Goal: Transaction & Acquisition: Purchase product/service

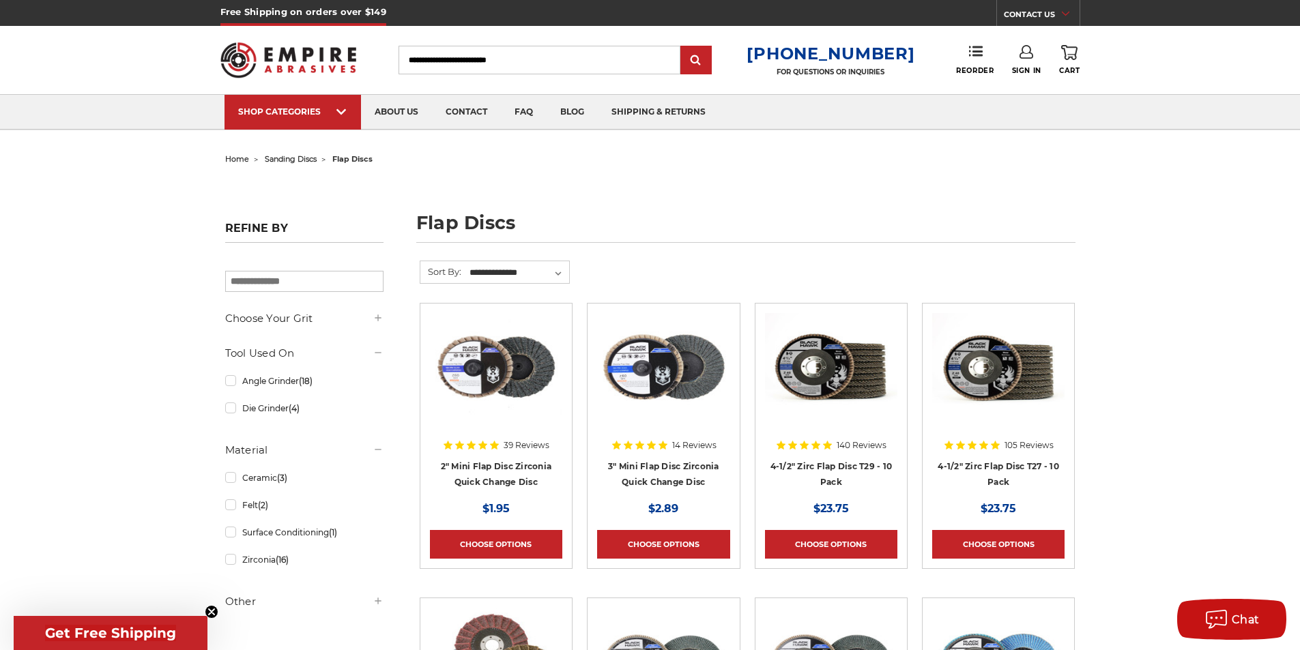
click at [243, 159] on span "home" at bounding box center [237, 159] width 24 height 10
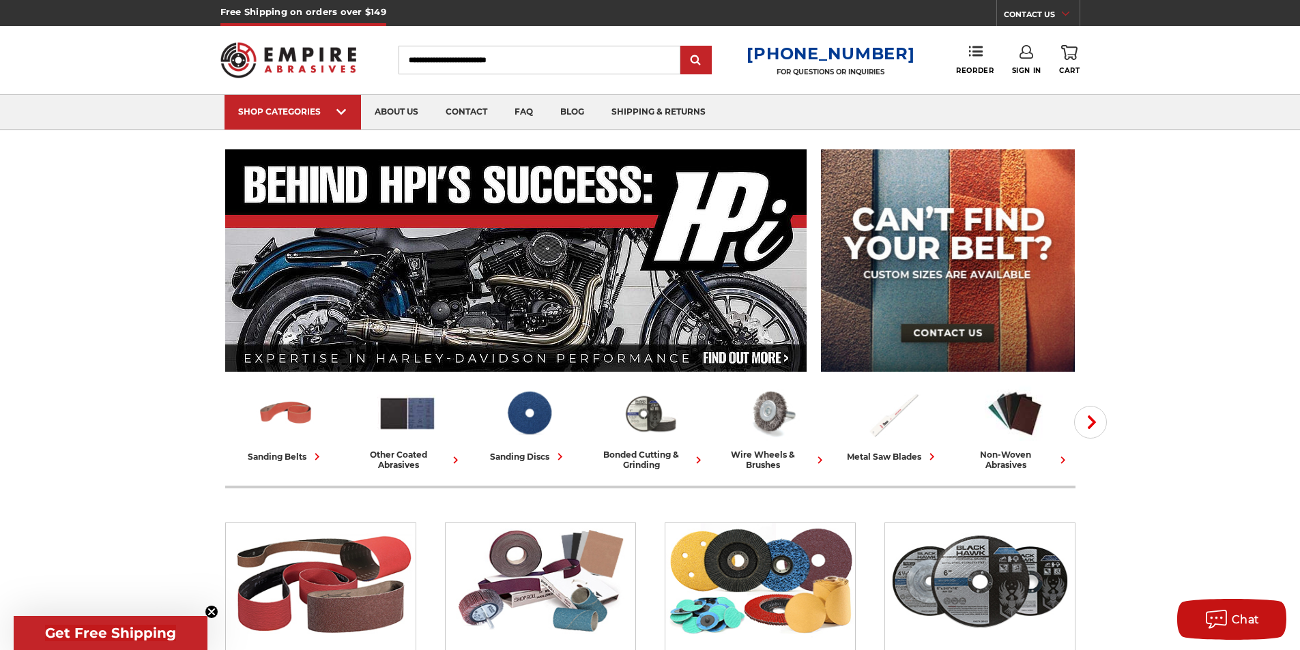
click at [499, 61] on input "Search" at bounding box center [539, 60] width 282 height 29
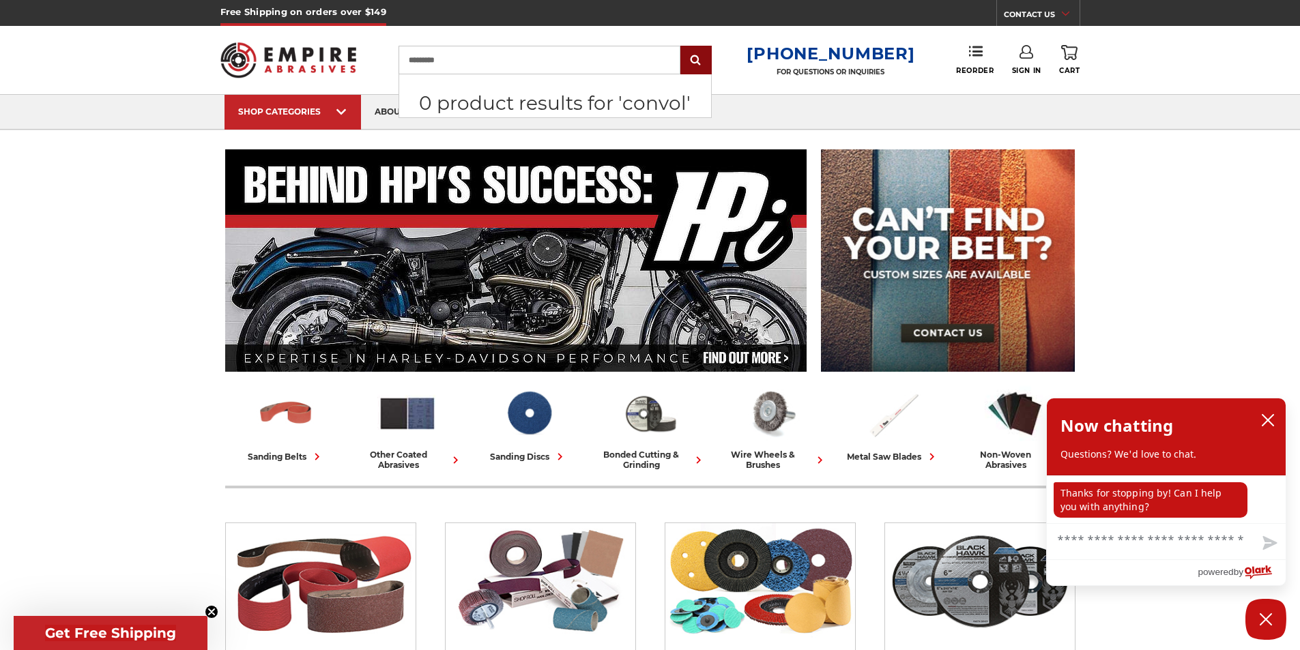
type input "*********"
click at [698, 57] on input "submit" at bounding box center [695, 60] width 27 height 27
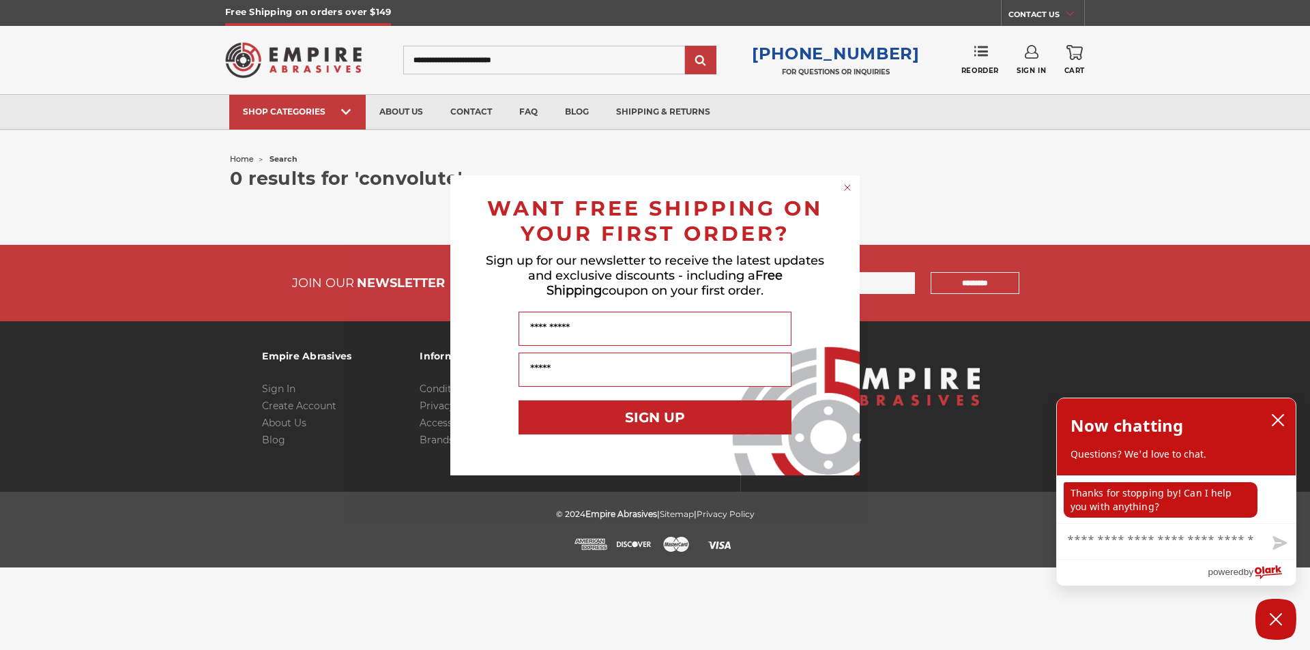
click at [563, 50] on div "Close dialog WANT FREE SHIPPING ON YOUR FIRST ORDER? Sign up for our newsletter…" at bounding box center [655, 325] width 1310 height 650
click at [529, 51] on div "Close dialog WANT FREE SHIPPING ON YOUR FIRST ORDER? Sign up for our newsletter…" at bounding box center [655, 325] width 1310 height 650
drag, startPoint x: 852, startPoint y: 188, endPoint x: 780, endPoint y: 161, distance: 76.4
click at [851, 188] on circle "Close dialog" at bounding box center [847, 187] width 13 height 13
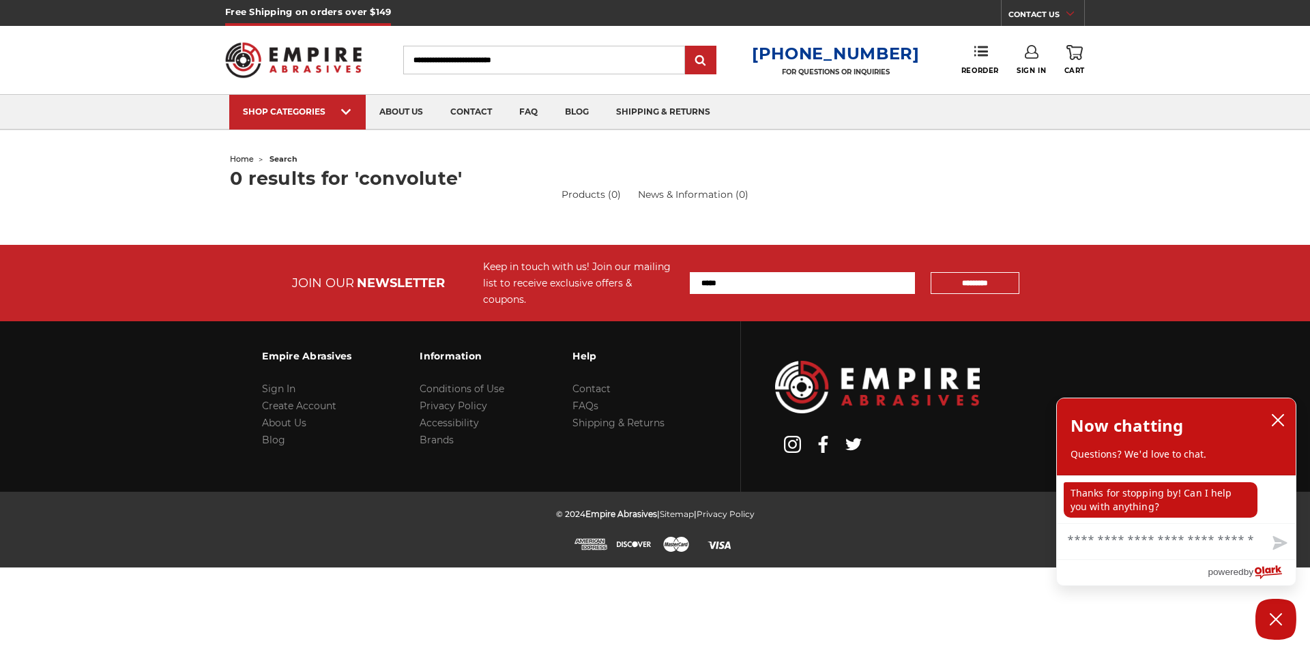
click at [586, 65] on input "Search" at bounding box center [544, 60] width 282 height 29
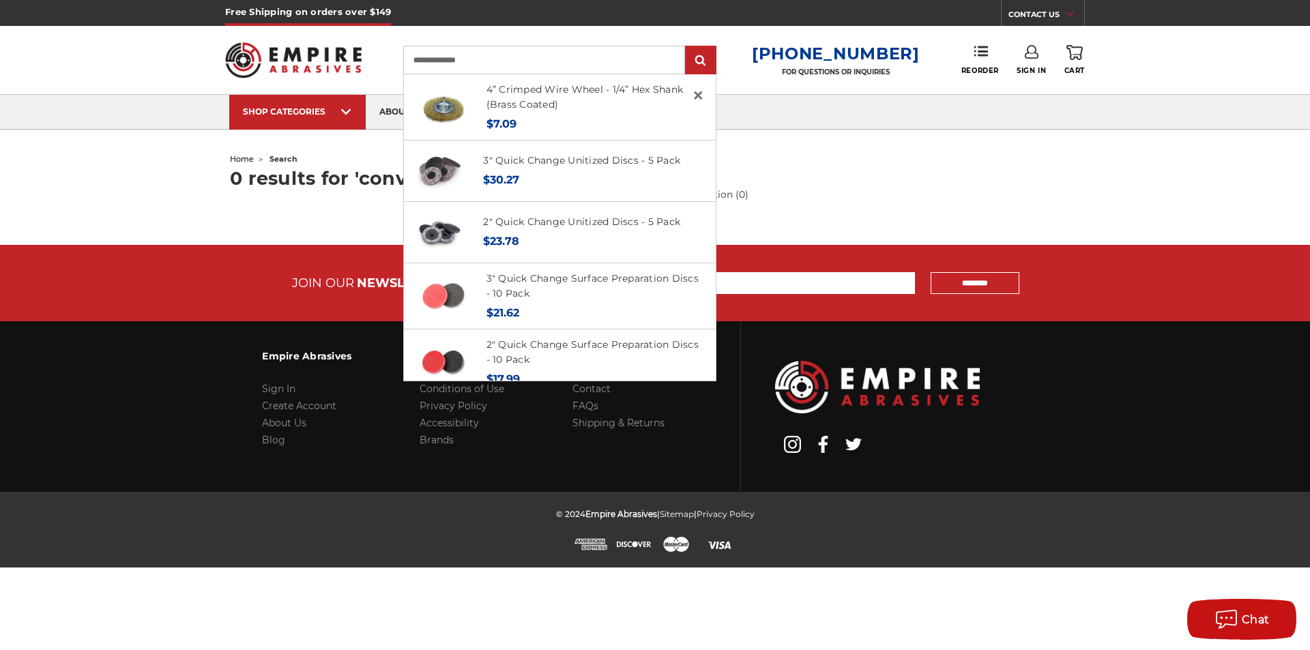
type input "**********"
click at [687, 47] on input "submit" at bounding box center [700, 60] width 27 height 27
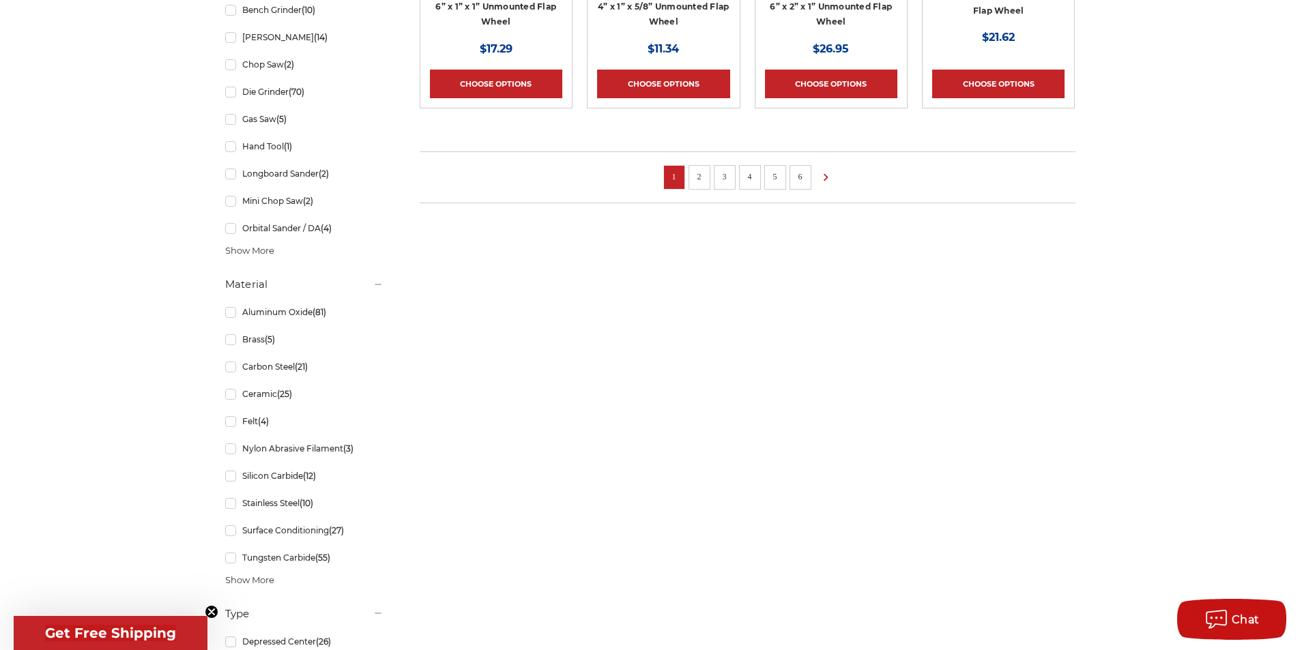
scroll to position [1122, 0]
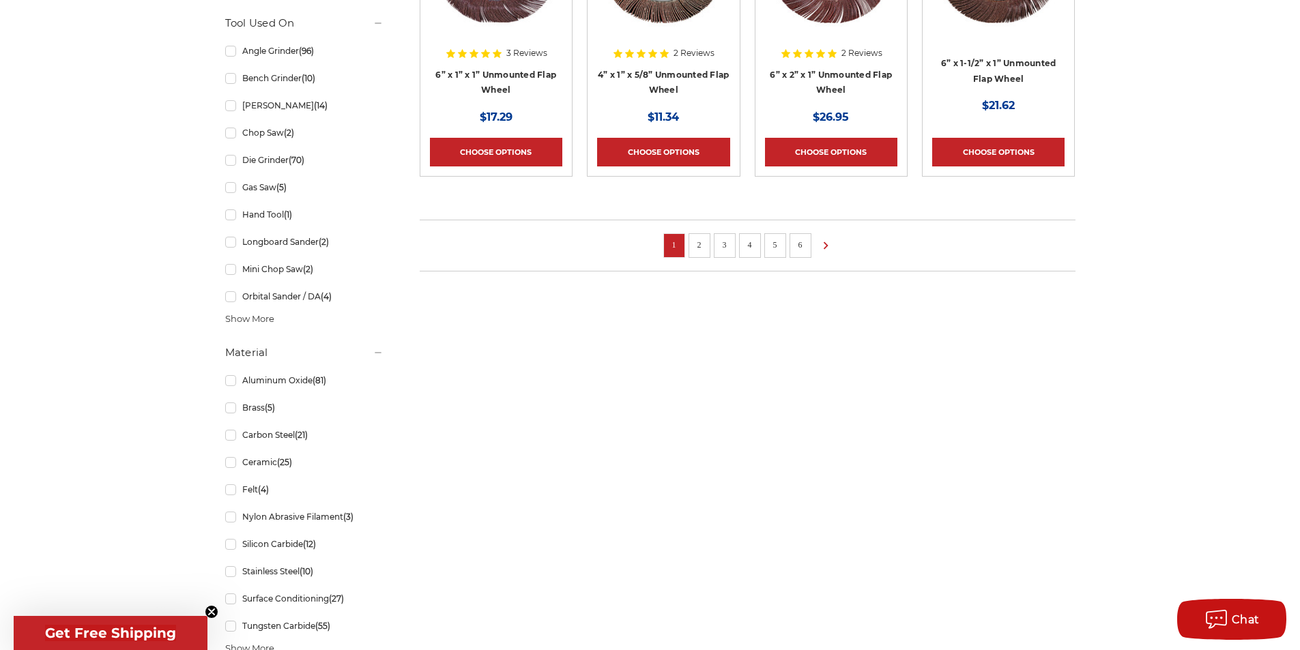
click at [696, 244] on link "2" at bounding box center [699, 244] width 14 height 15
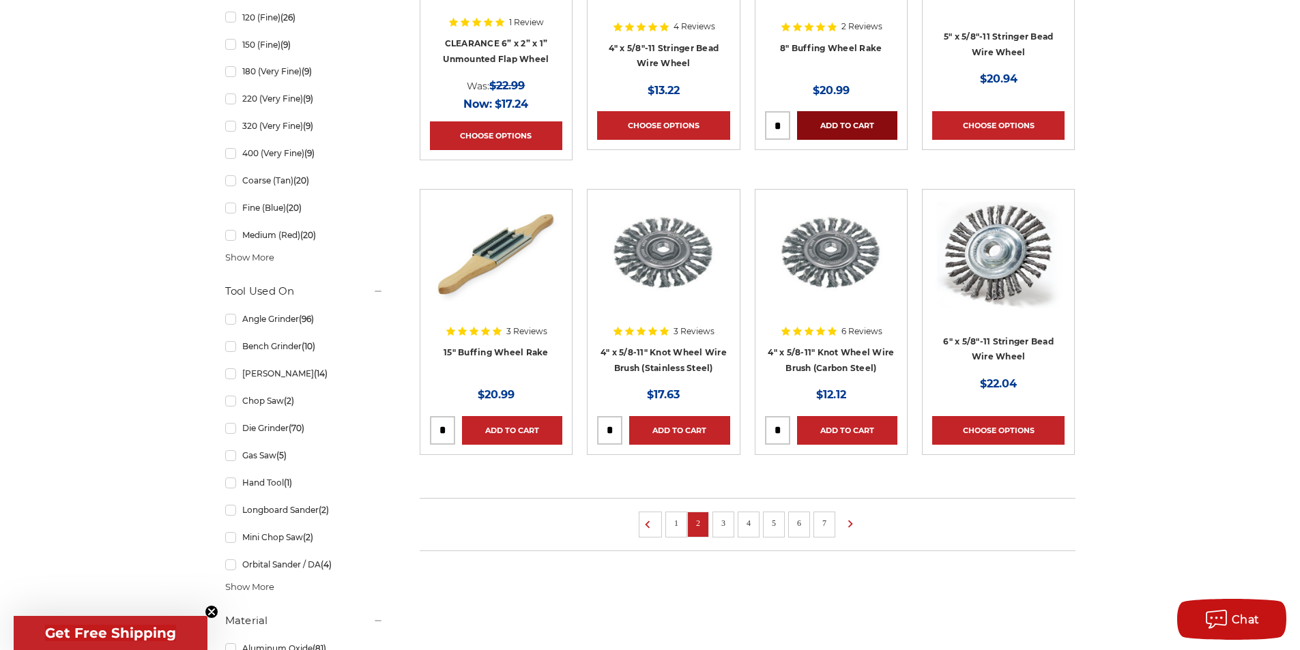
scroll to position [887, 0]
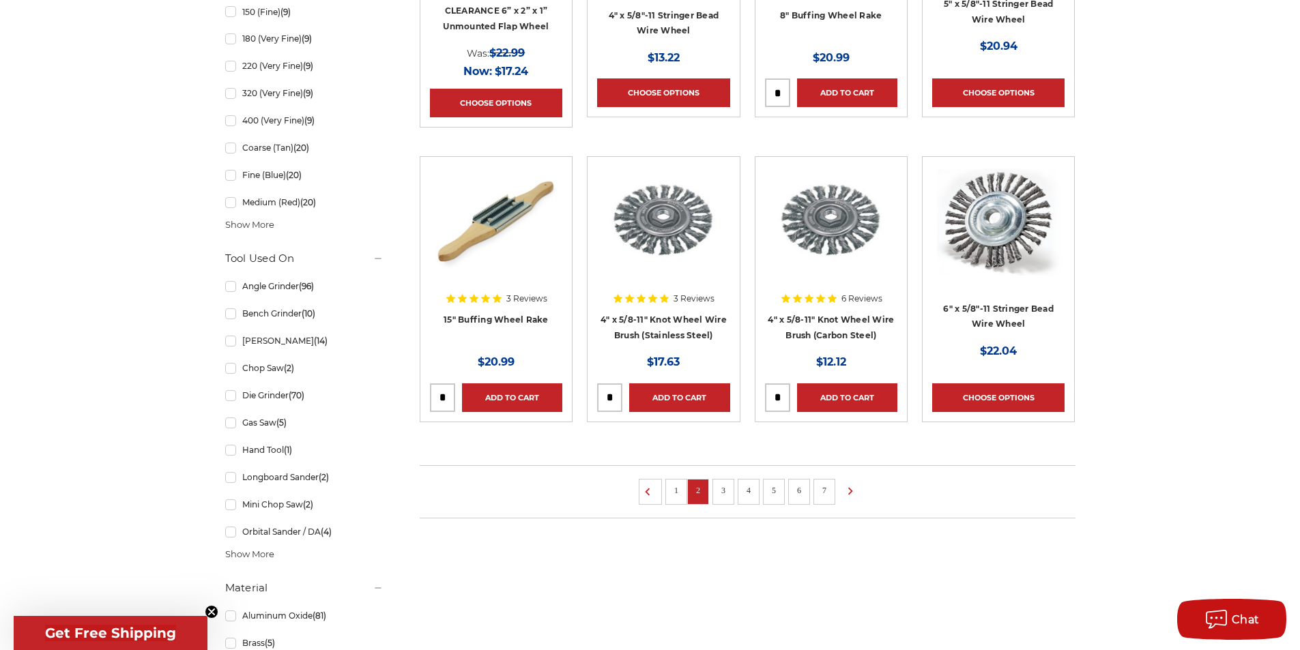
click at [722, 489] on link "3" at bounding box center [723, 490] width 14 height 15
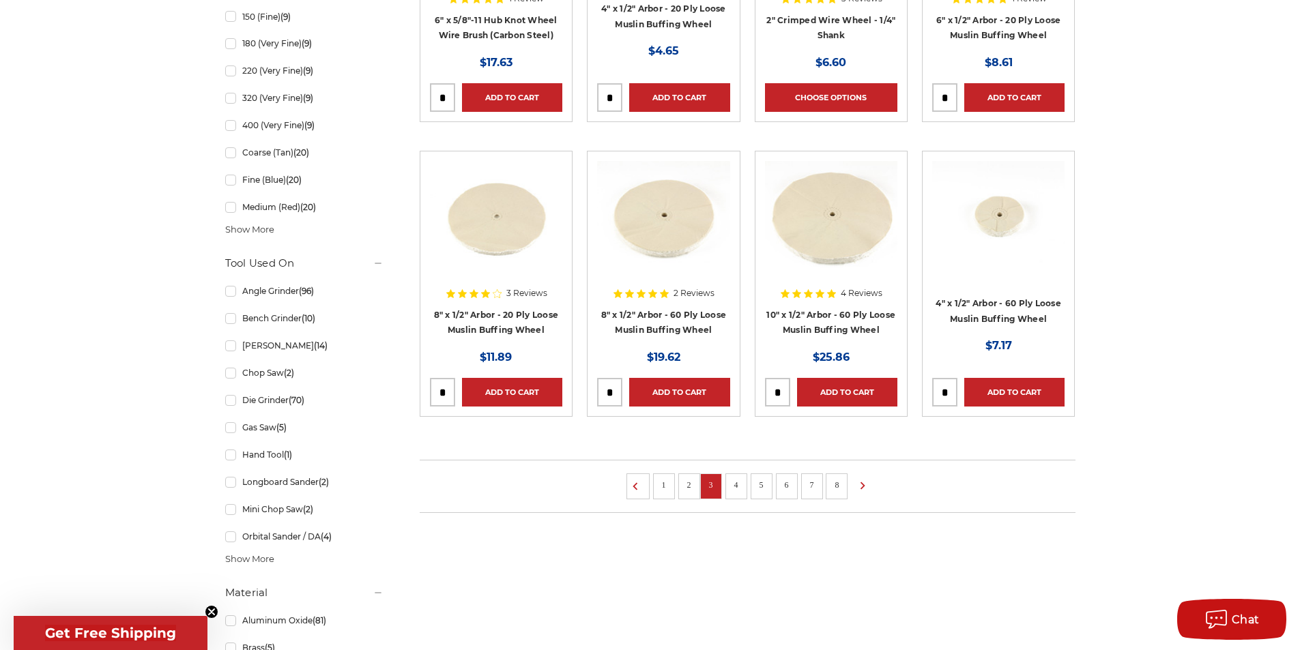
scroll to position [955, 0]
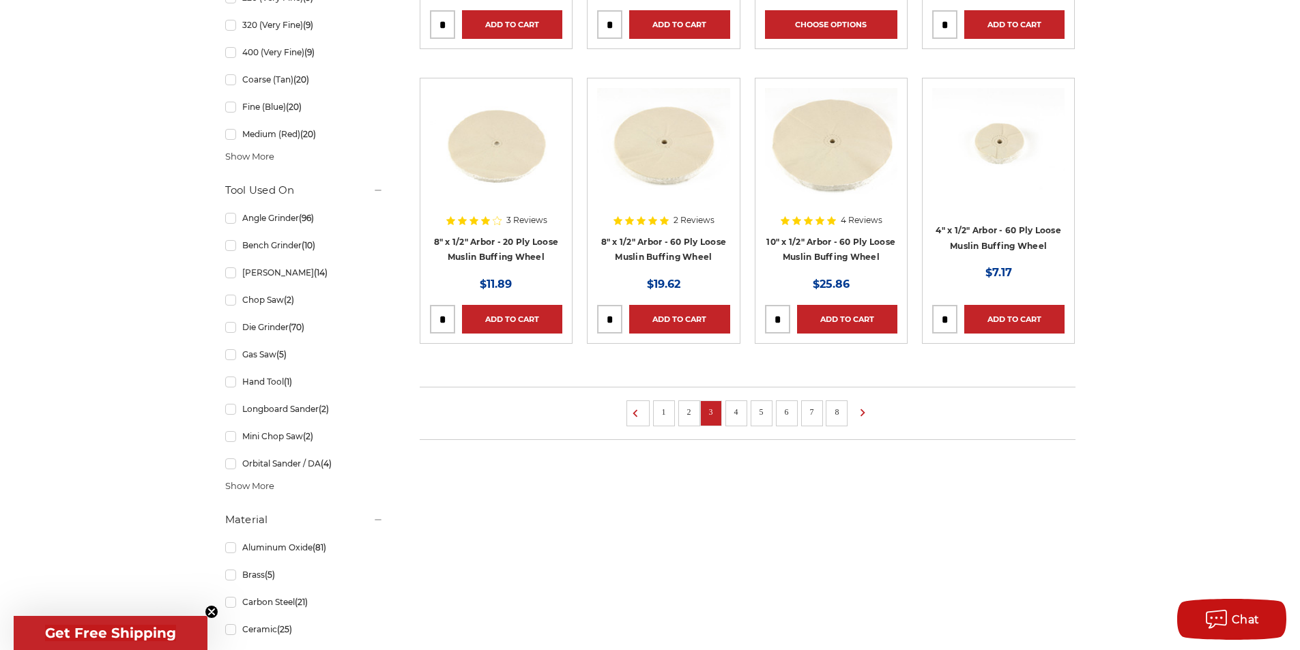
click at [733, 411] on link "4" at bounding box center [736, 412] width 14 height 15
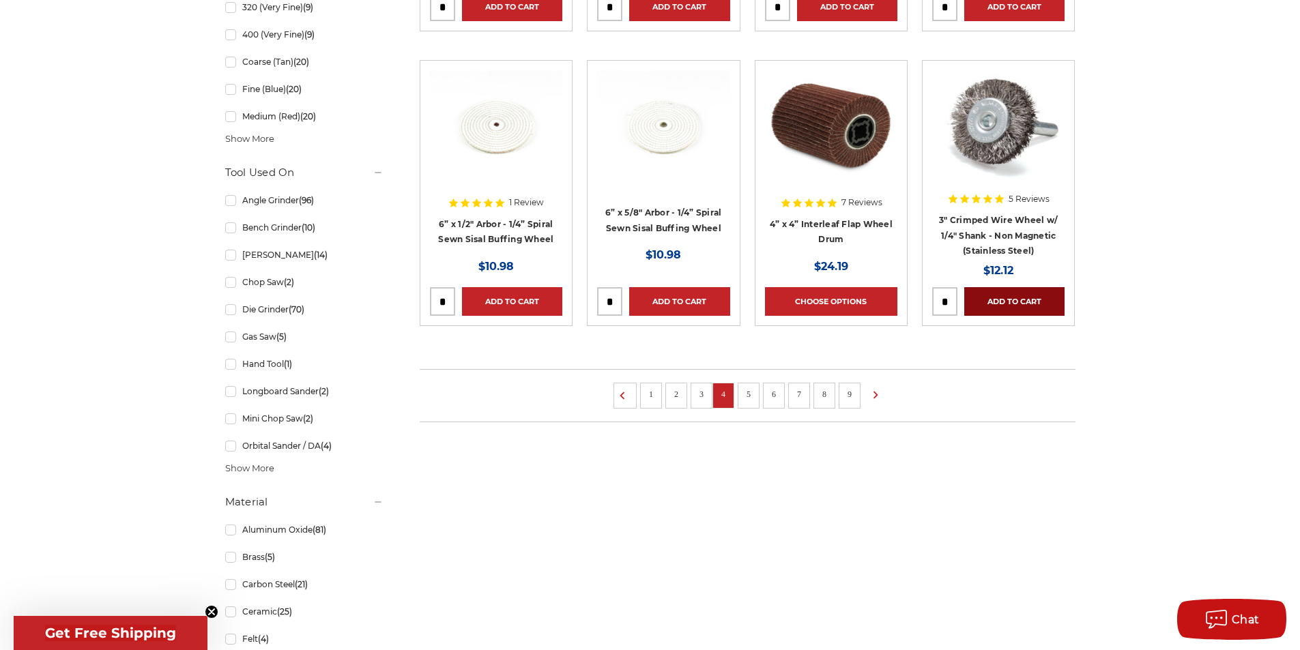
scroll to position [1160, 0]
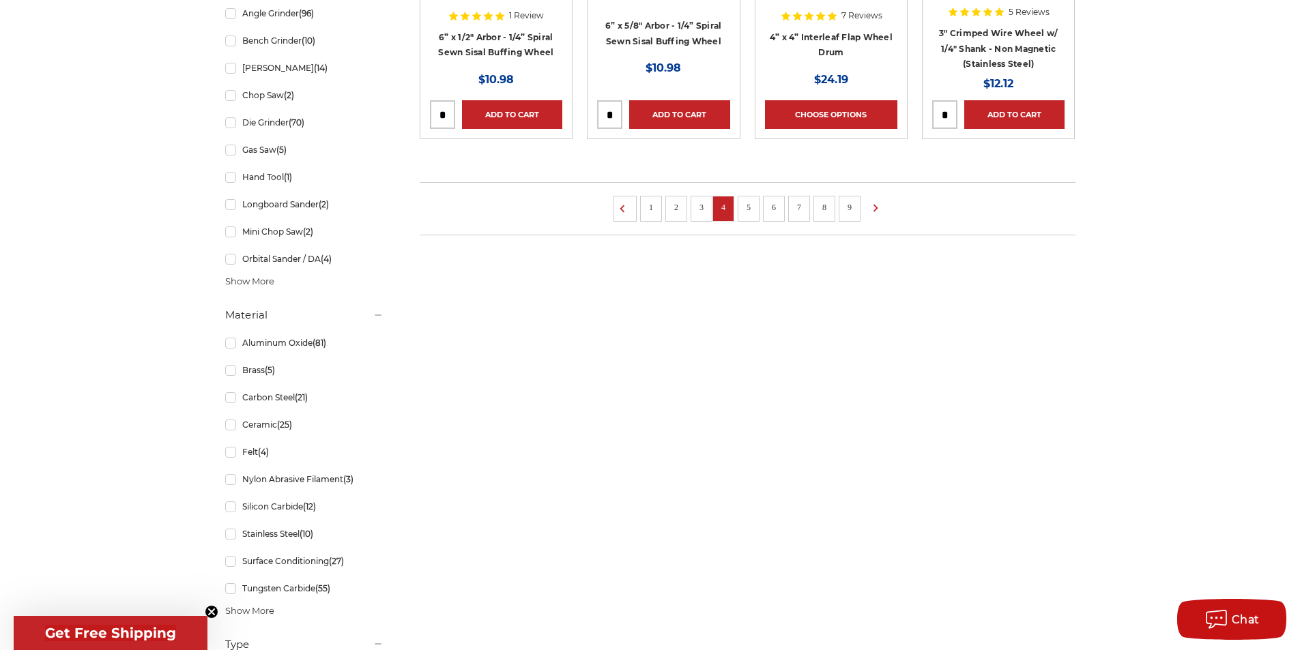
click at [750, 206] on link "5" at bounding box center [749, 207] width 14 height 15
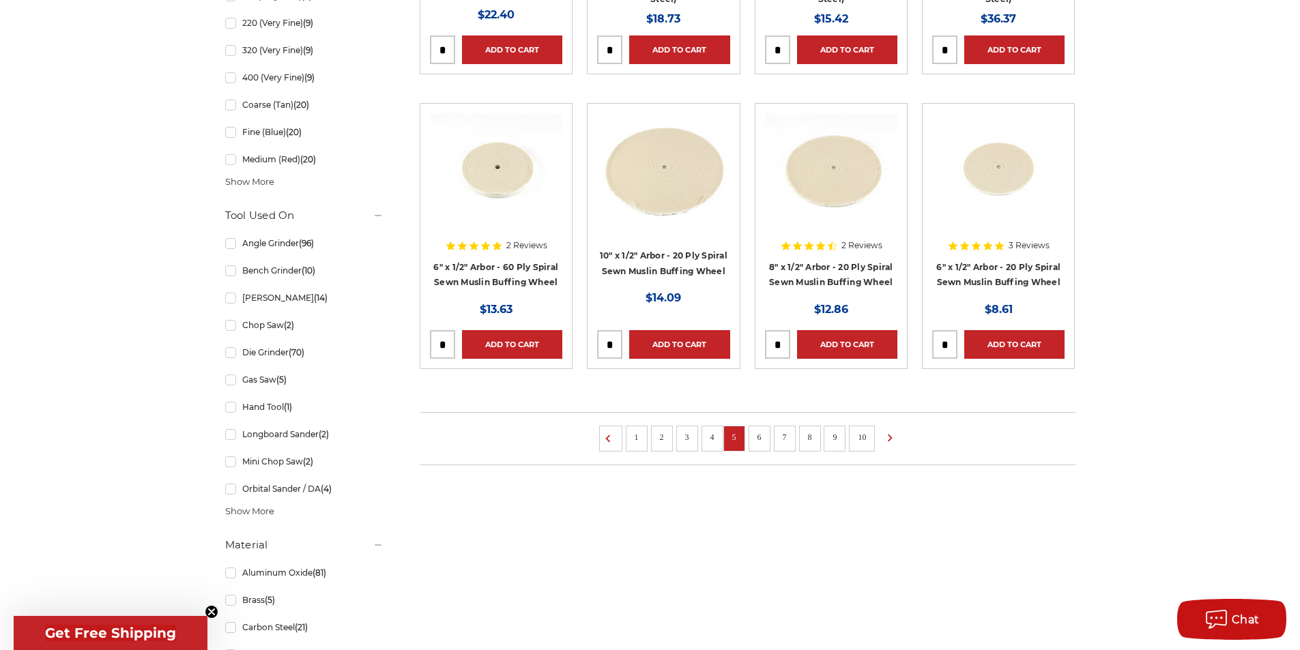
scroll to position [955, 0]
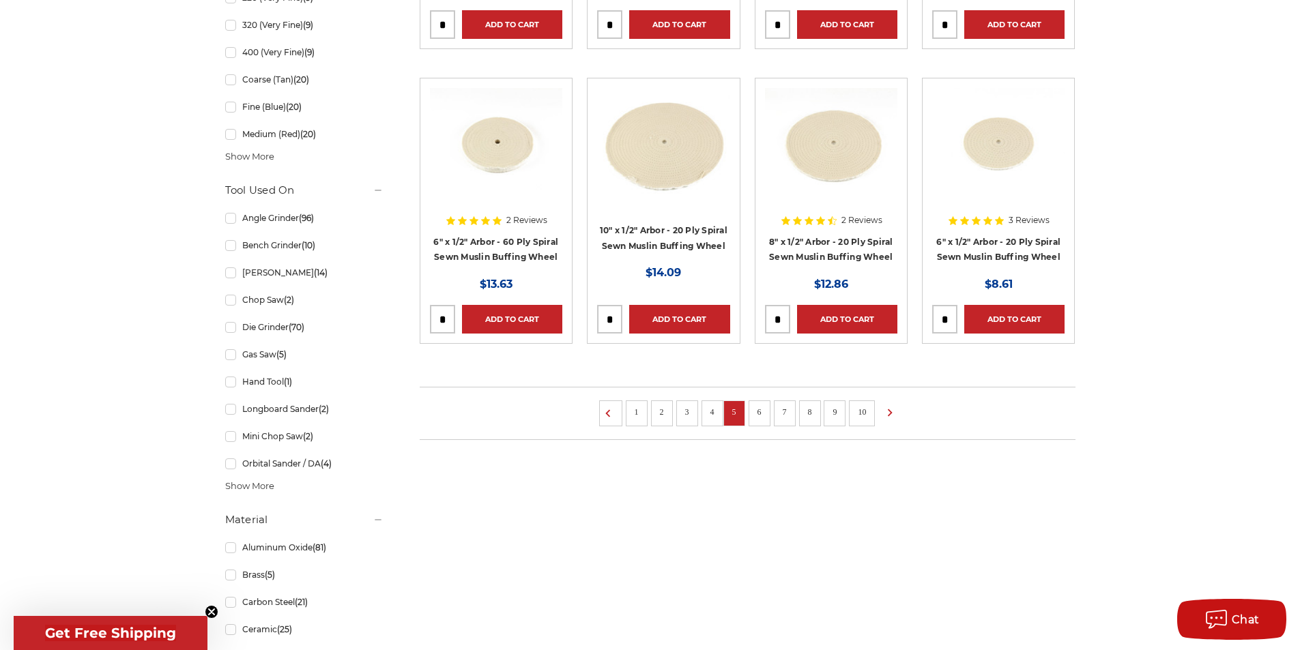
click at [751, 416] on li "6" at bounding box center [759, 413] width 22 height 26
click at [756, 411] on link "6" at bounding box center [759, 412] width 14 height 15
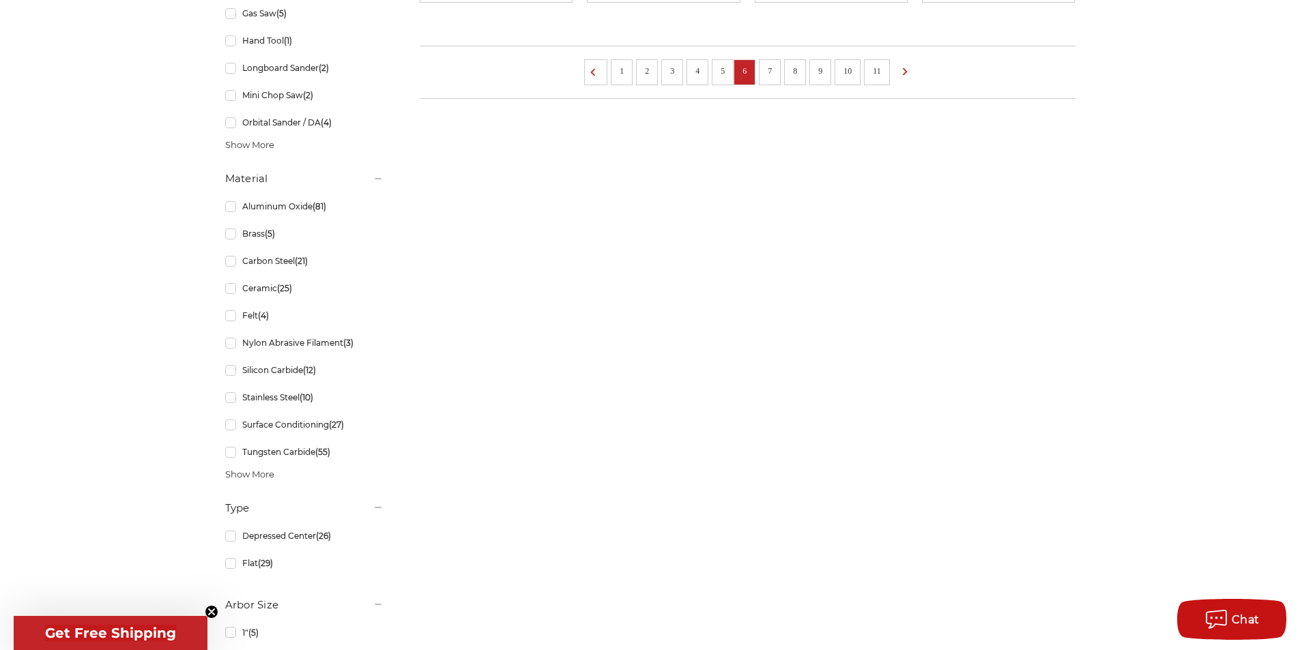
scroll to position [1091, 0]
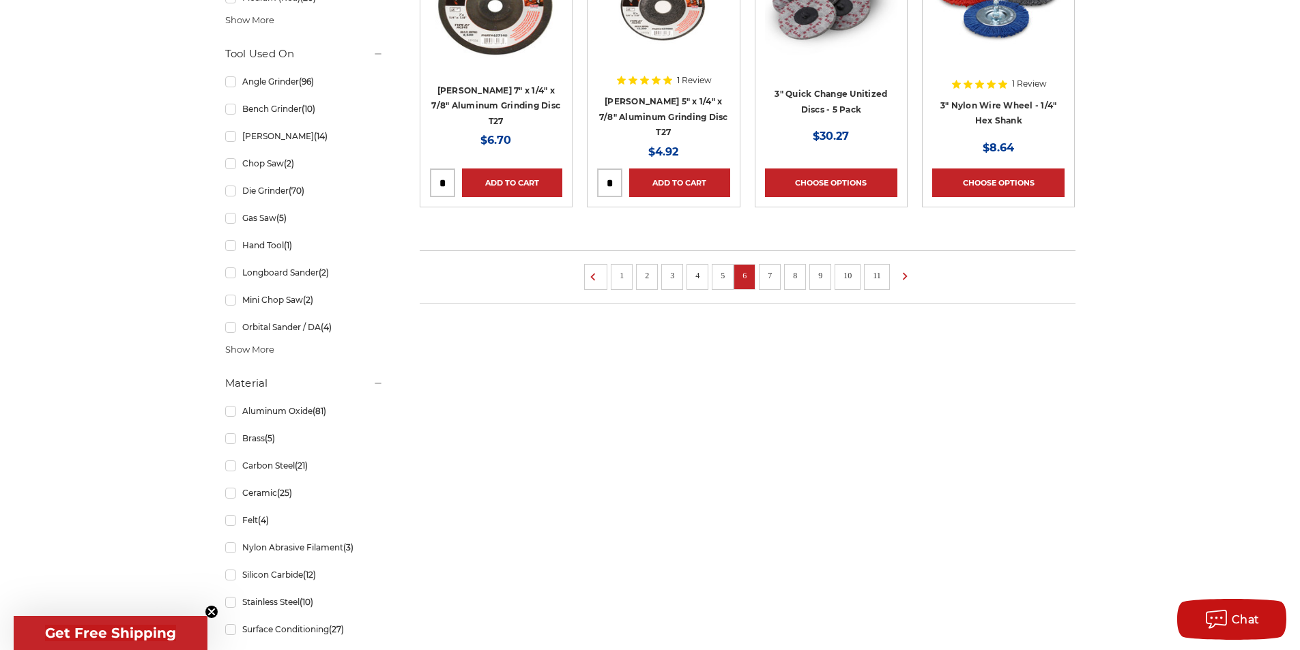
click at [817, 268] on link "9" at bounding box center [820, 275] width 14 height 15
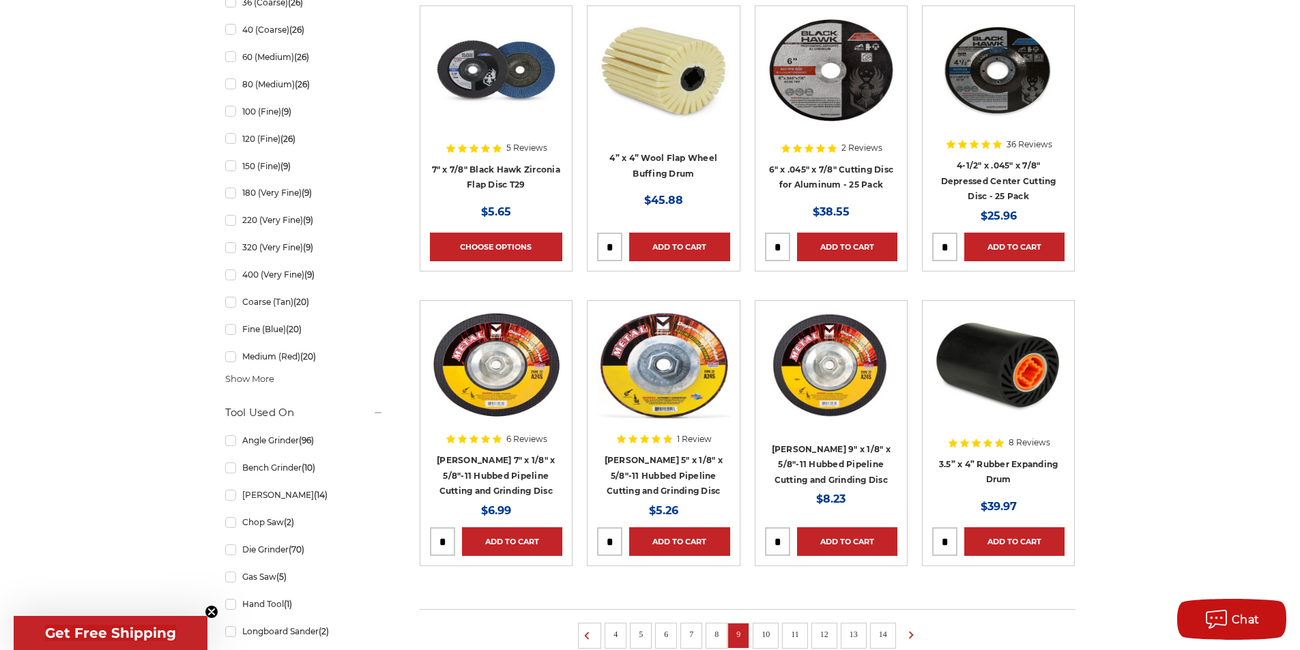
scroll to position [955, 0]
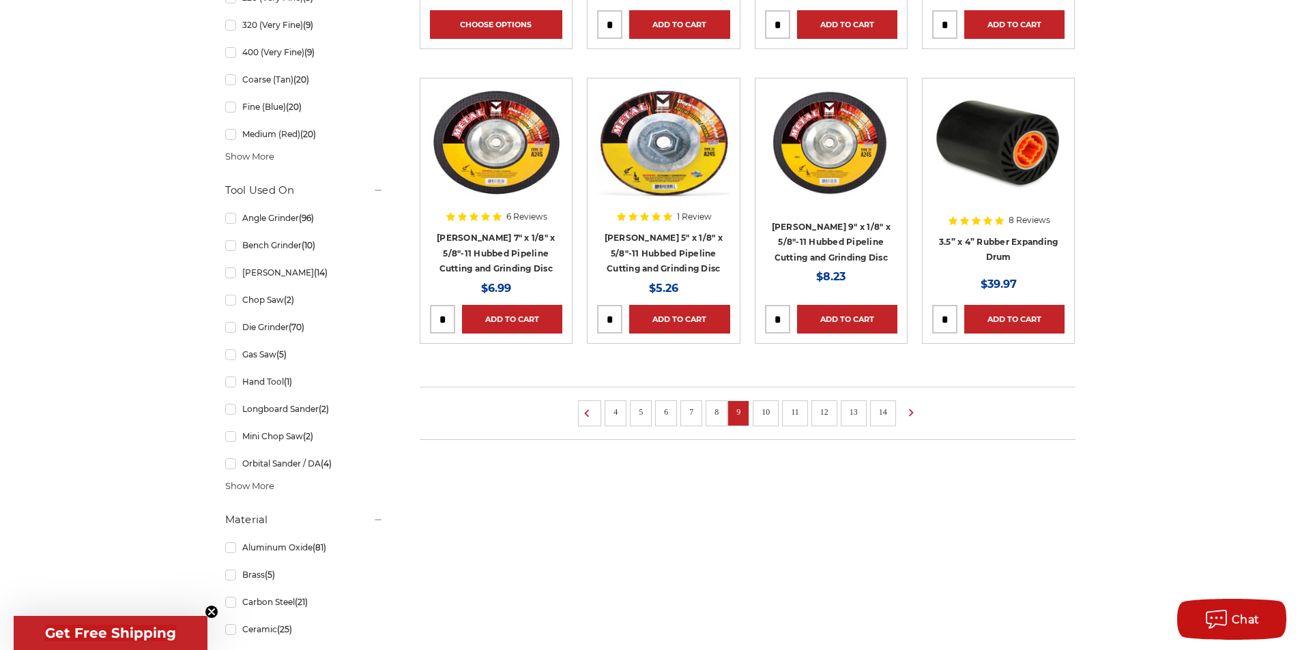
click at [819, 413] on link "12" at bounding box center [824, 412] width 18 height 15
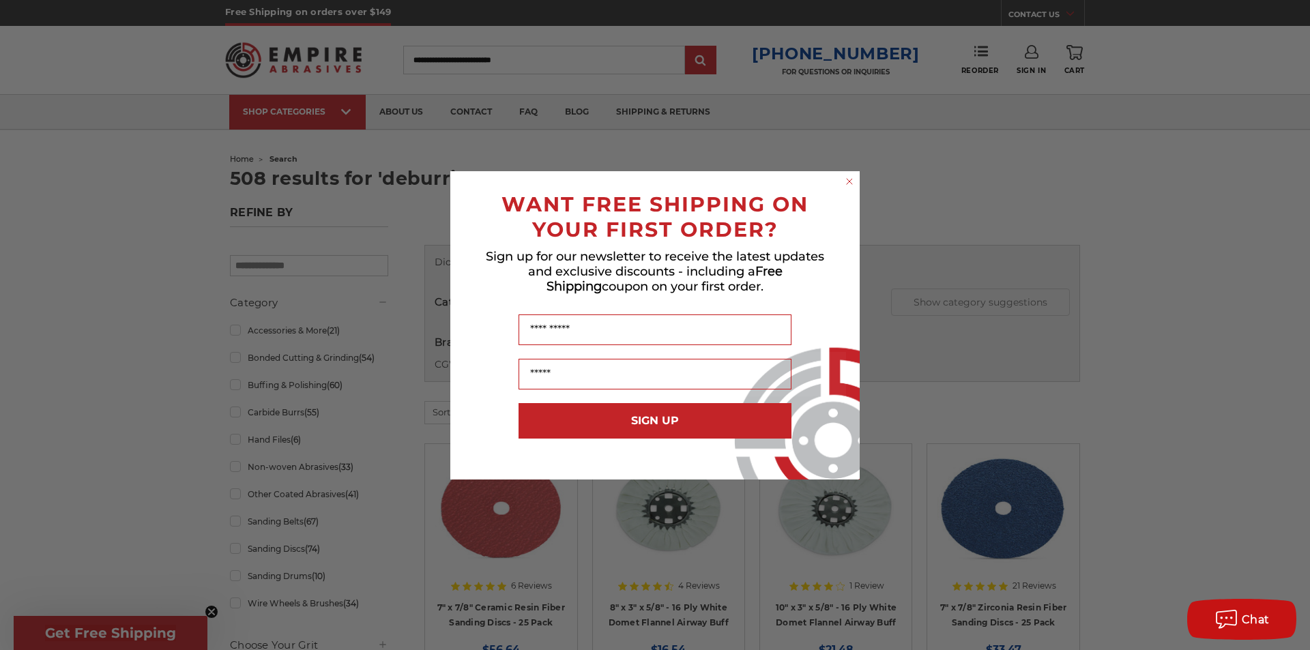
click at [845, 181] on circle "Close dialog" at bounding box center [849, 181] width 13 height 13
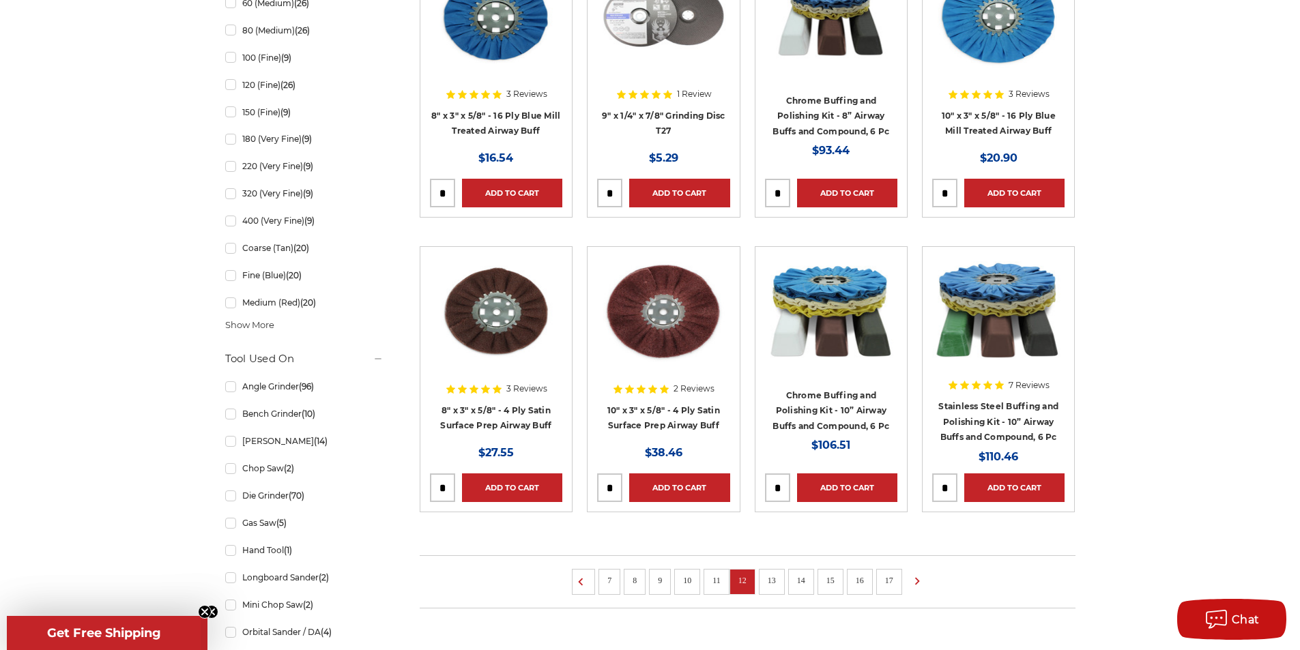
scroll to position [819, 0]
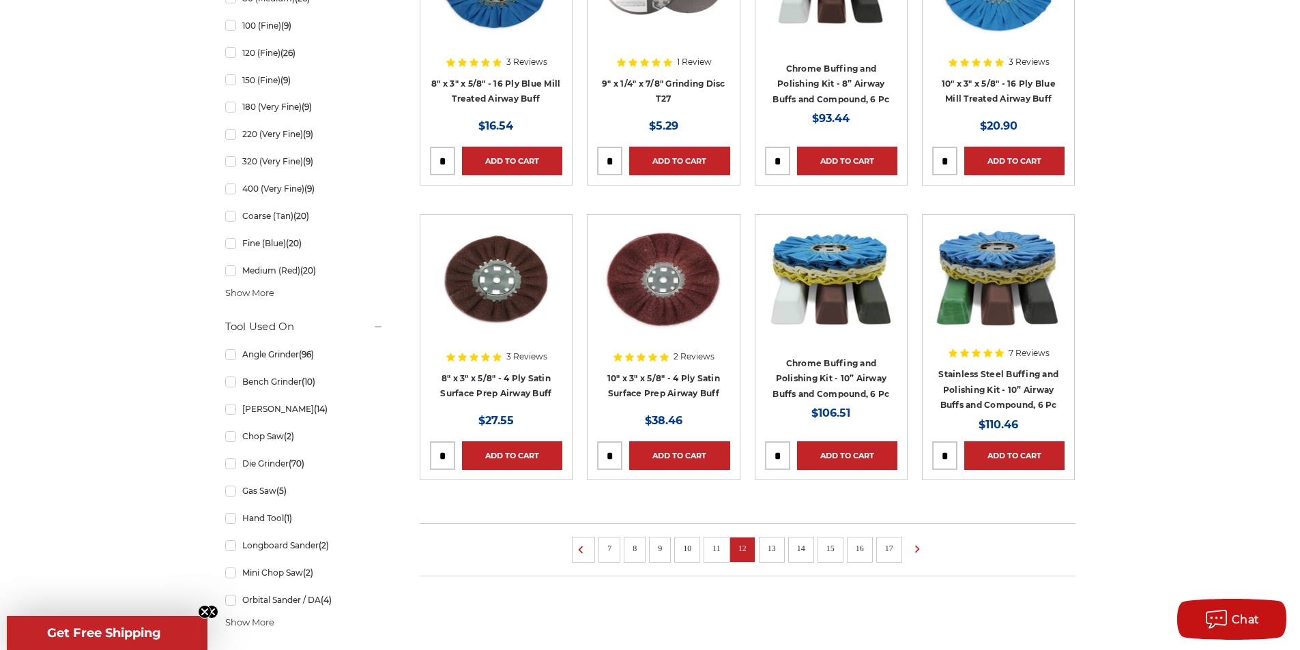
click at [853, 544] on link "16" at bounding box center [860, 548] width 18 height 15
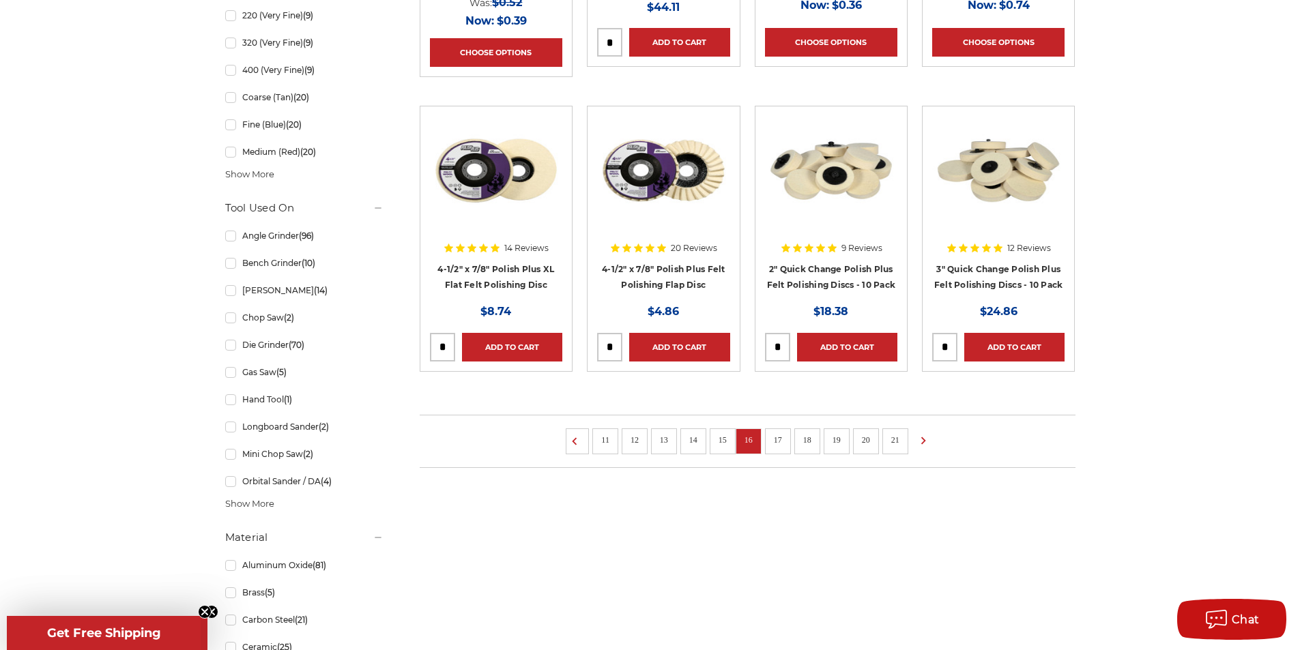
scroll to position [955, 0]
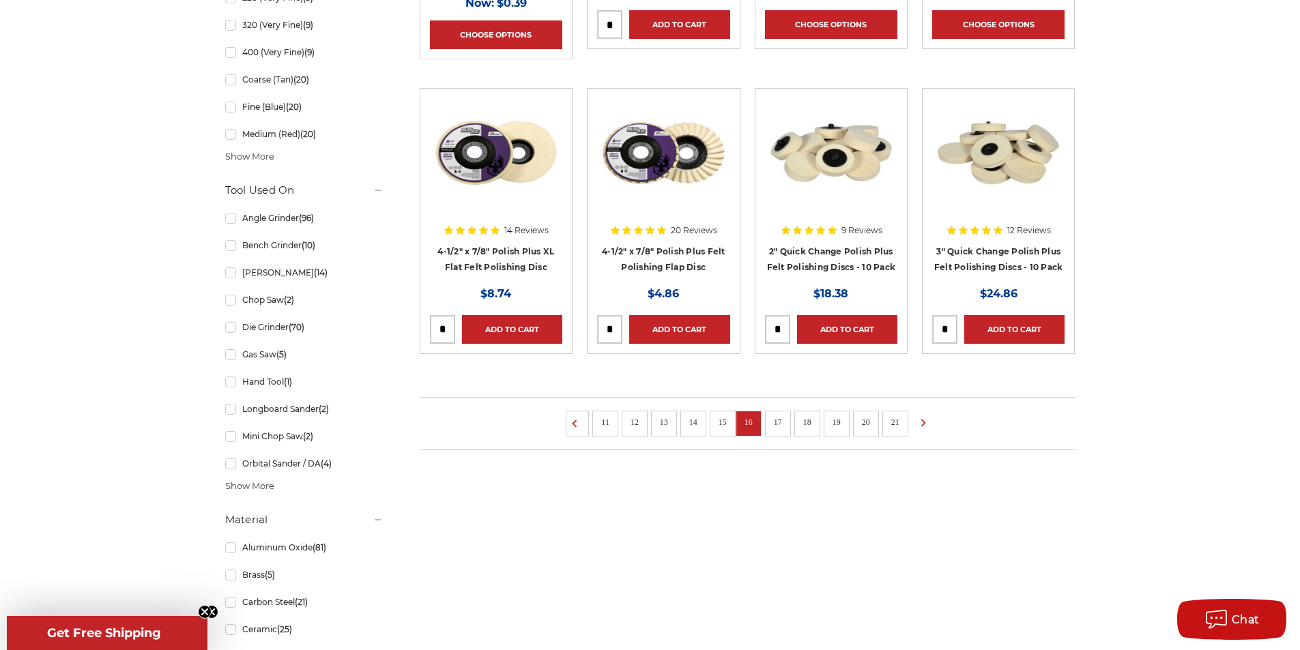
click at [868, 422] on link "20" at bounding box center [866, 422] width 18 height 15
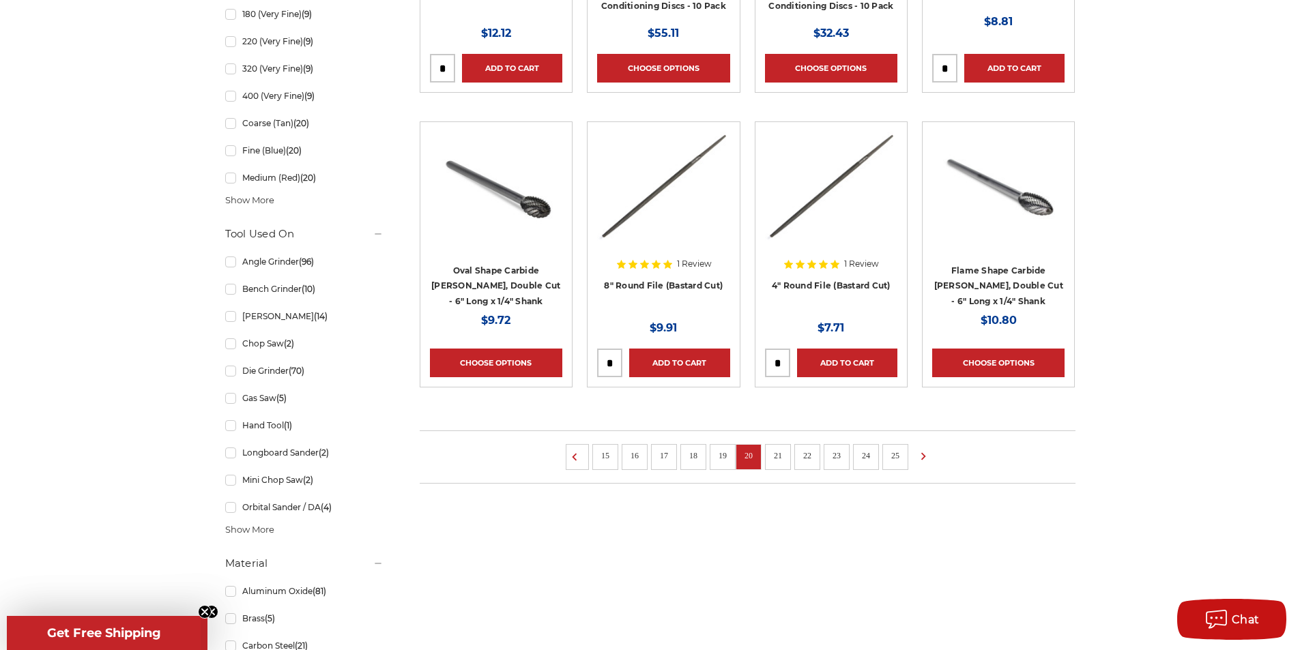
scroll to position [1091, 0]
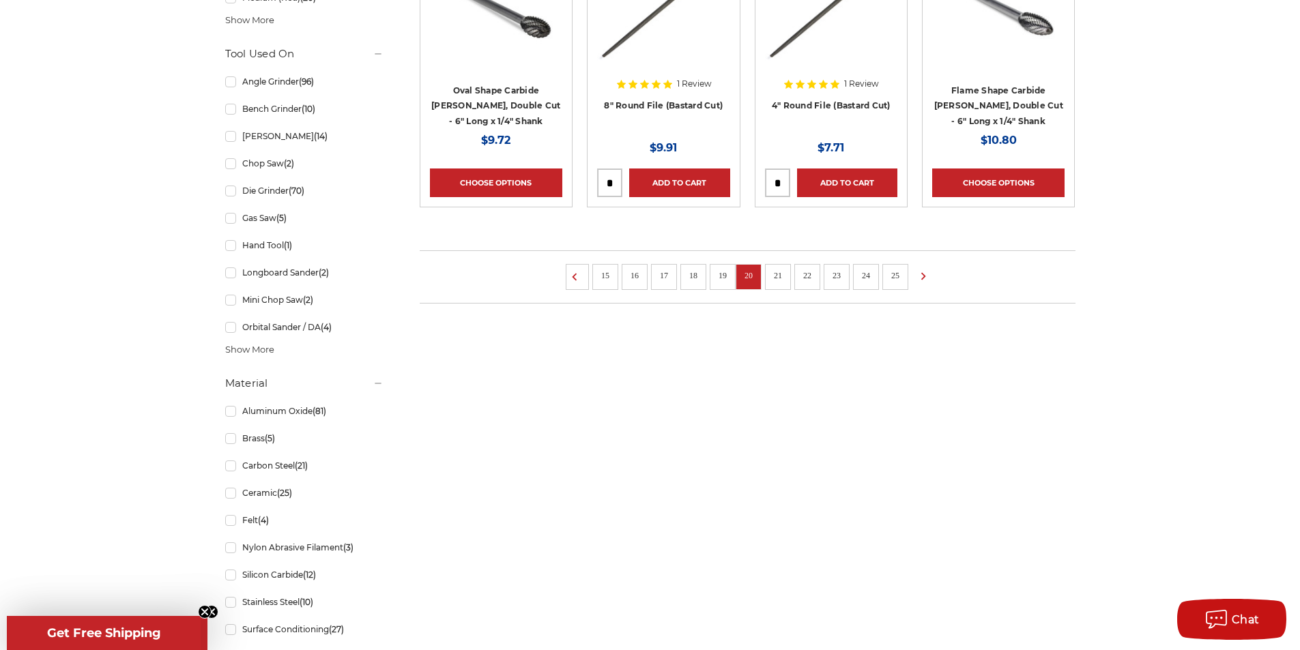
click at [863, 275] on link "24" at bounding box center [866, 275] width 18 height 15
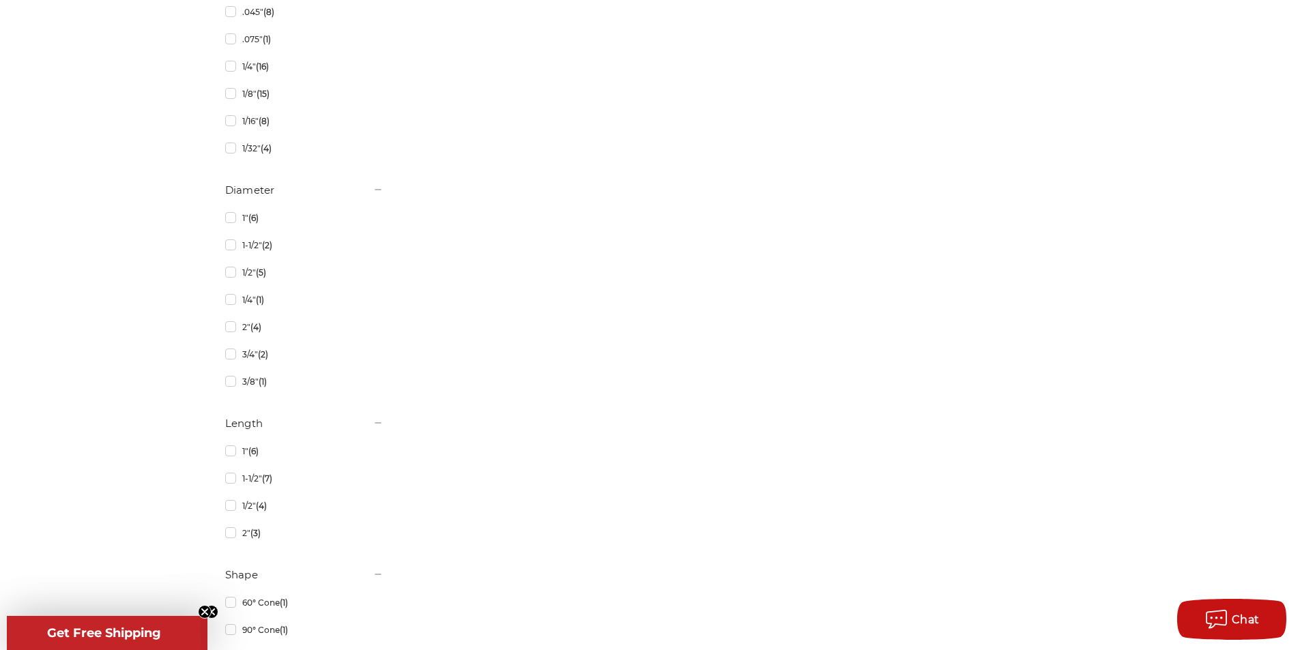
scroll to position [2251, 0]
click at [227, 256] on link "2" (4)" at bounding box center [304, 253] width 158 height 24
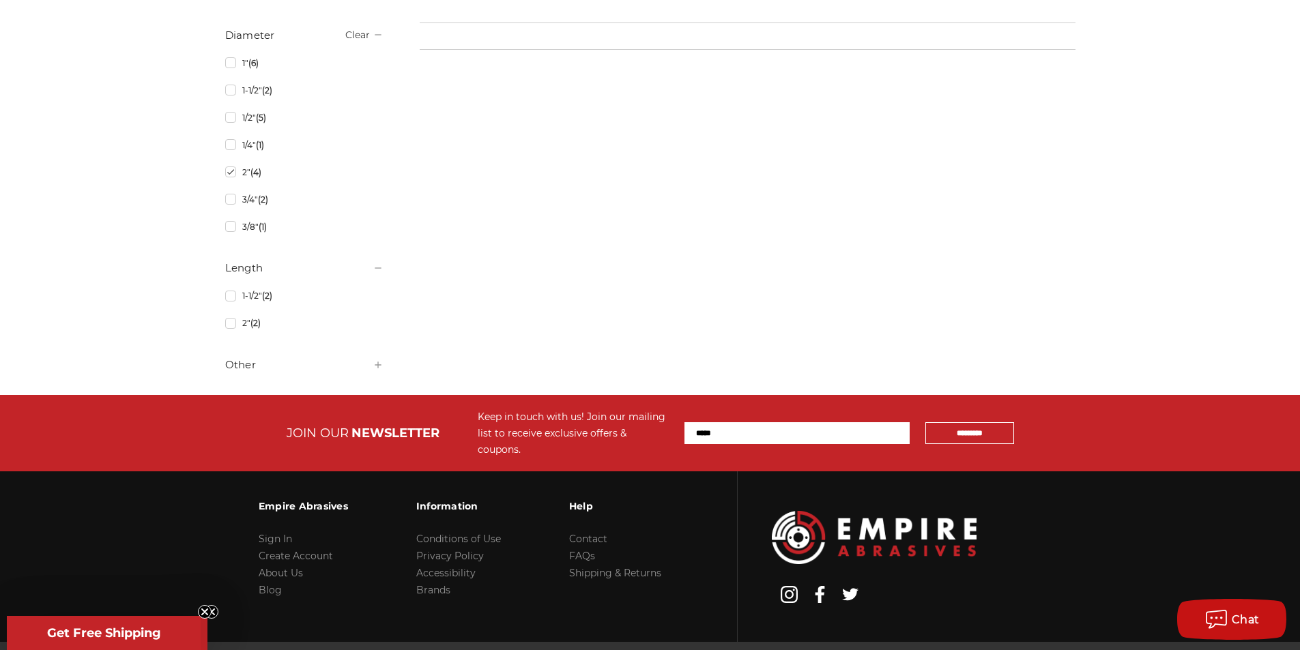
scroll to position [715, 0]
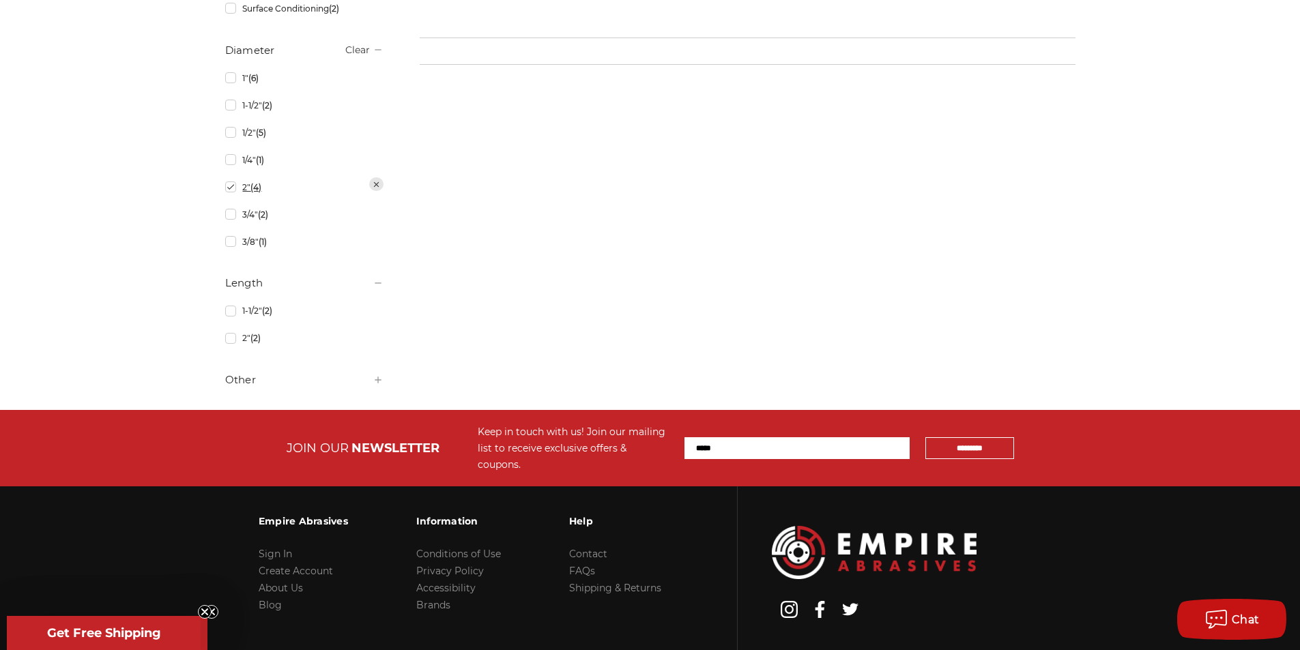
click at [233, 194] on link "2" (4)" at bounding box center [304, 187] width 158 height 24
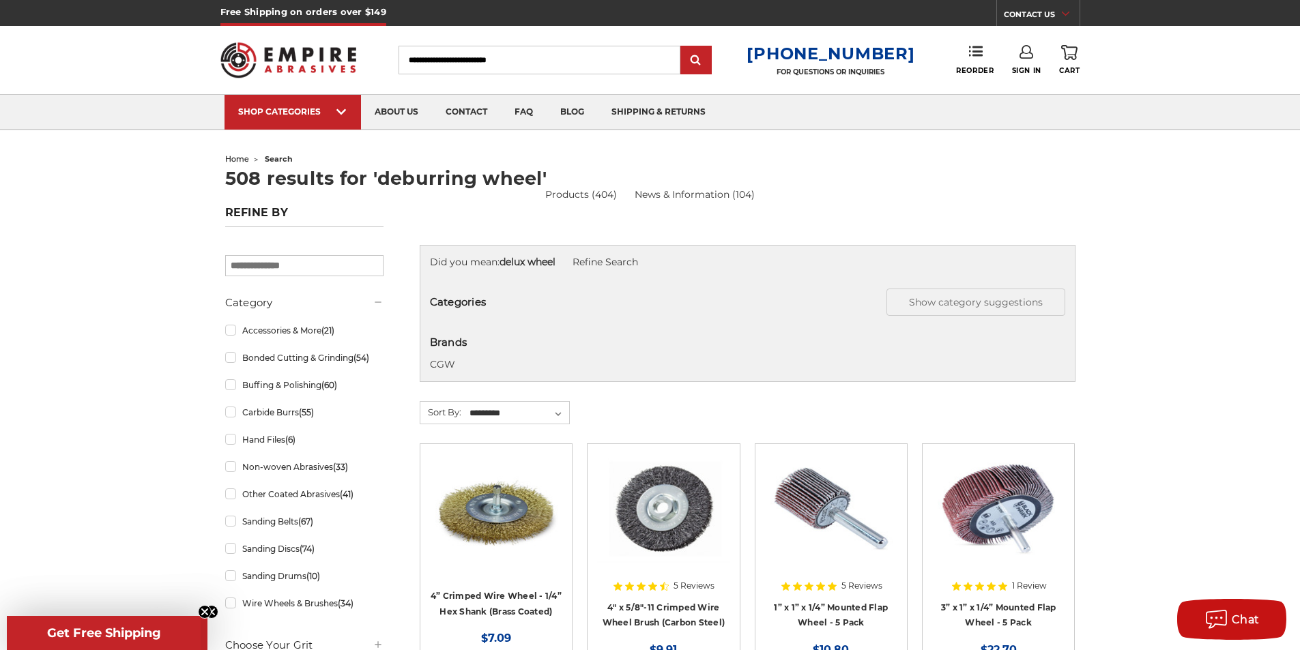
click at [235, 160] on span "home" at bounding box center [237, 159] width 24 height 10
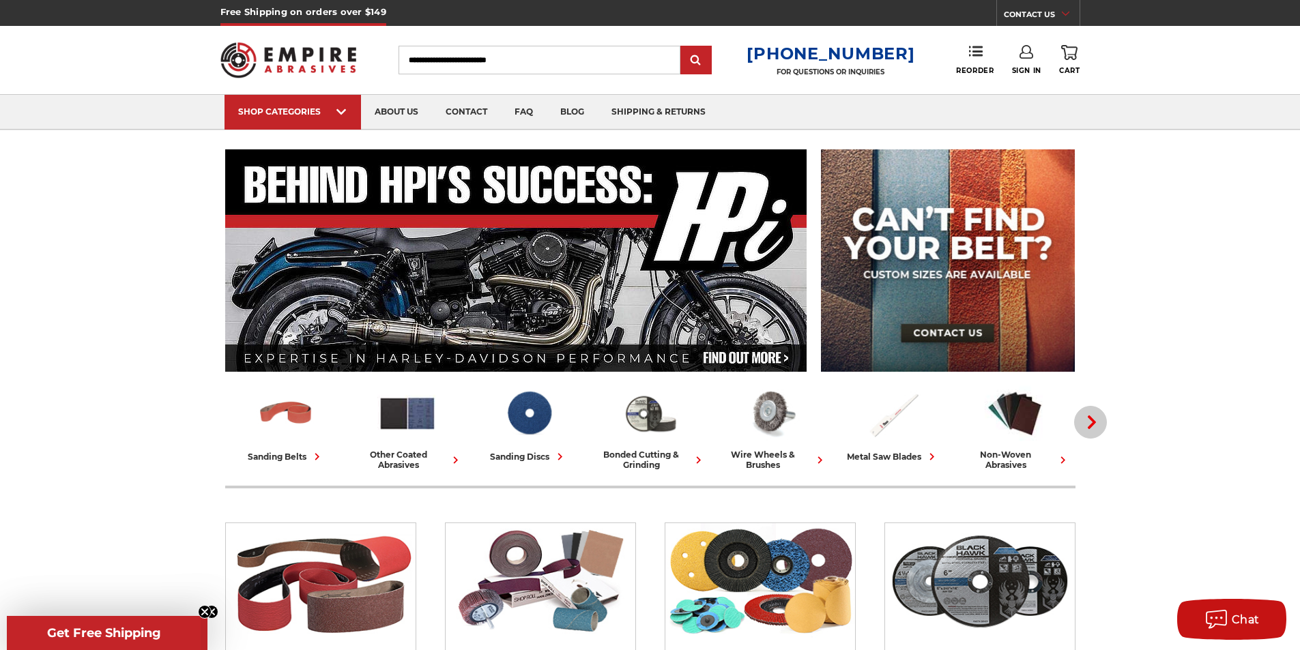
click at [1090, 424] on use "button" at bounding box center [1091, 422] width 8 height 14
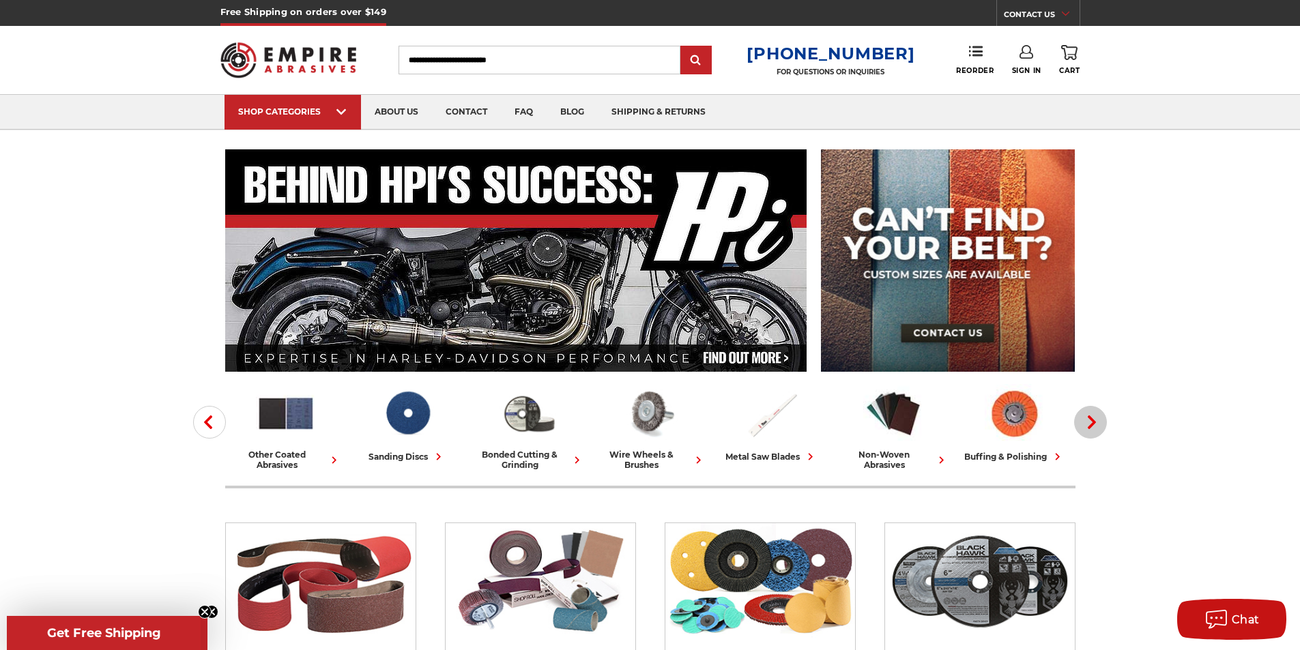
click at [1089, 424] on icon "button" at bounding box center [1092, 422] width 14 height 14
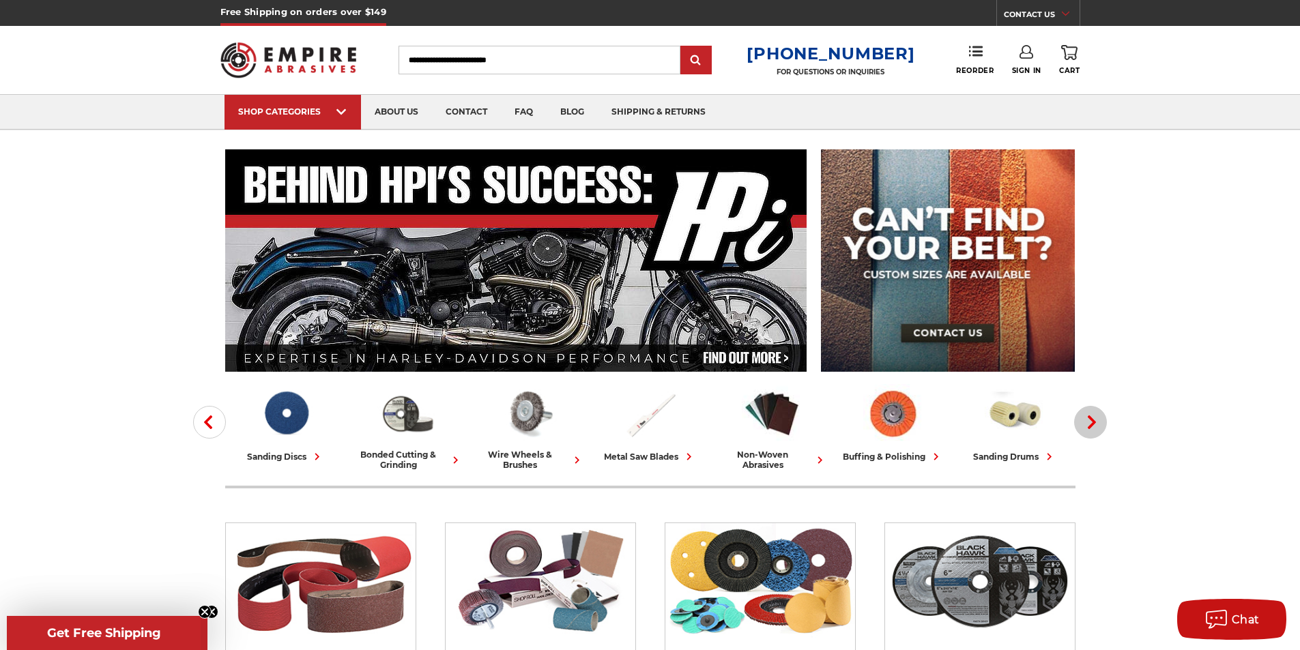
click at [1089, 423] on icon "button" at bounding box center [1092, 422] width 14 height 14
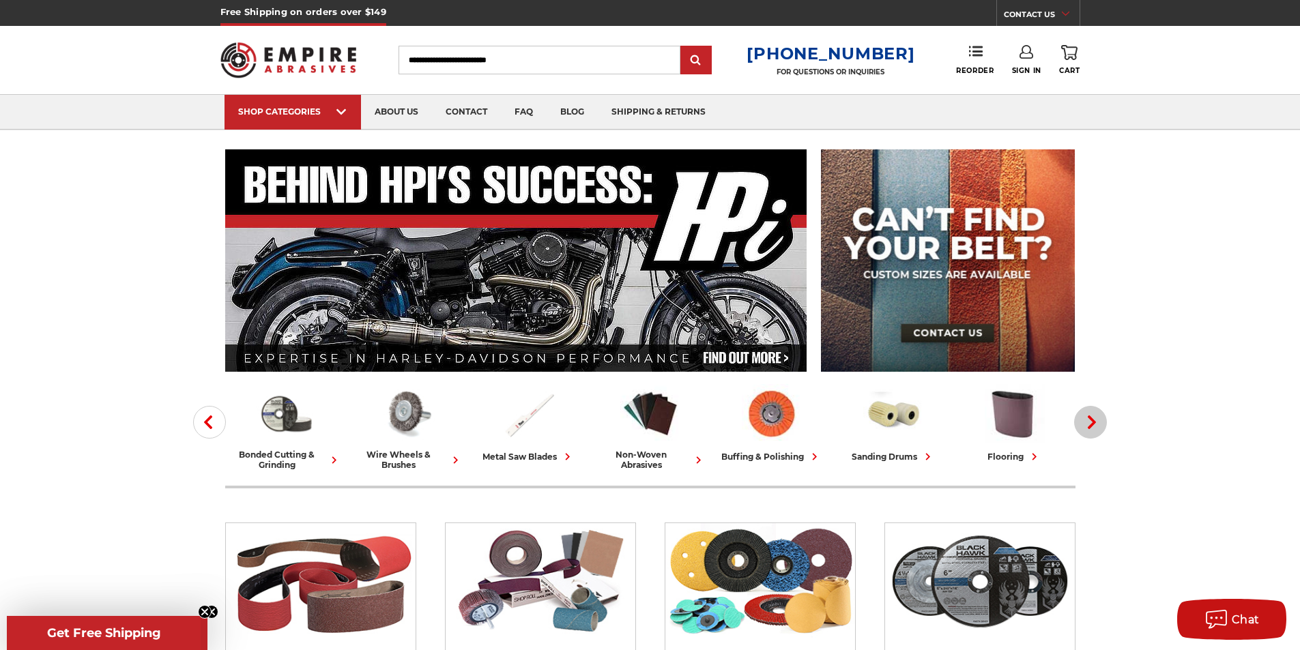
click at [1089, 422] on icon "button" at bounding box center [1092, 422] width 14 height 14
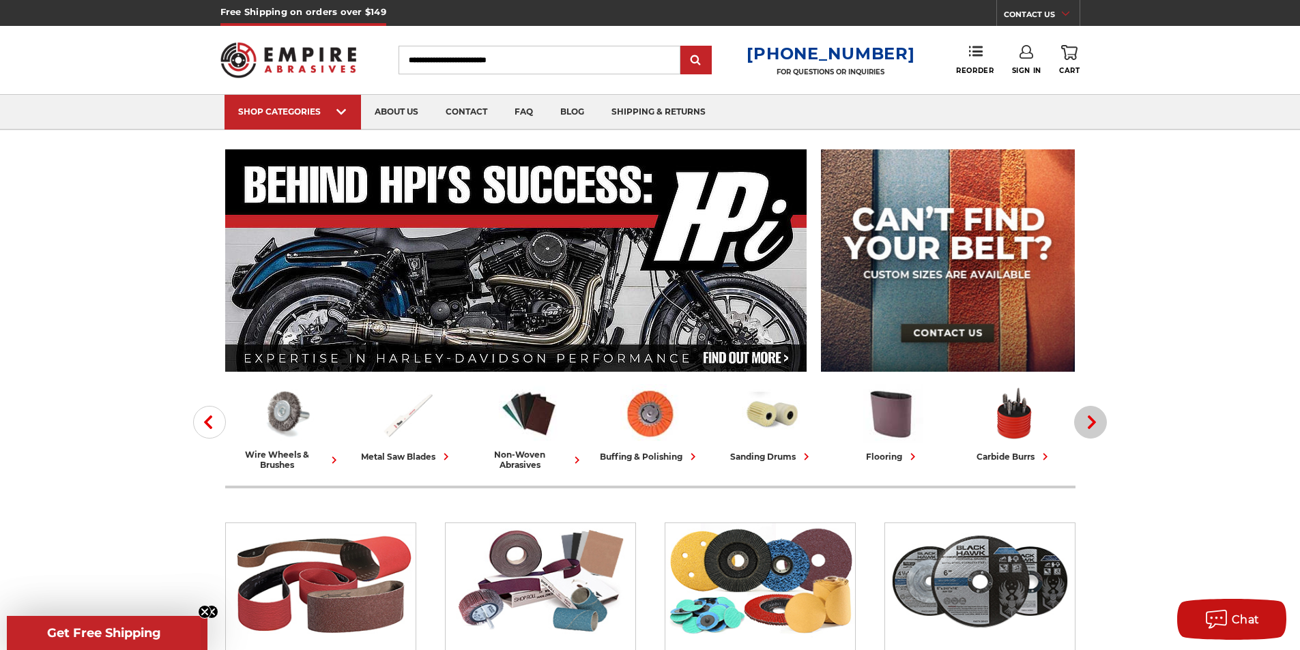
click at [1088, 421] on icon "button" at bounding box center [1092, 422] width 14 height 14
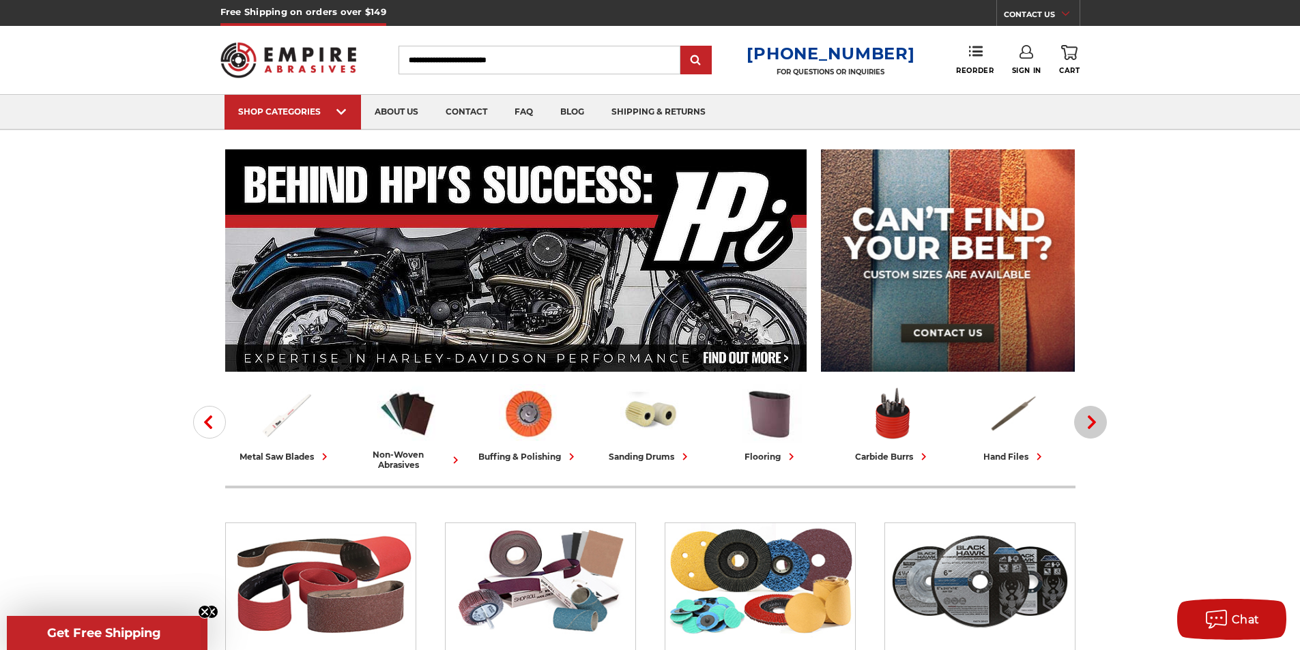
click at [1088, 421] on icon "button" at bounding box center [1092, 422] width 14 height 14
click at [1087, 417] on icon "button" at bounding box center [1092, 422] width 14 height 14
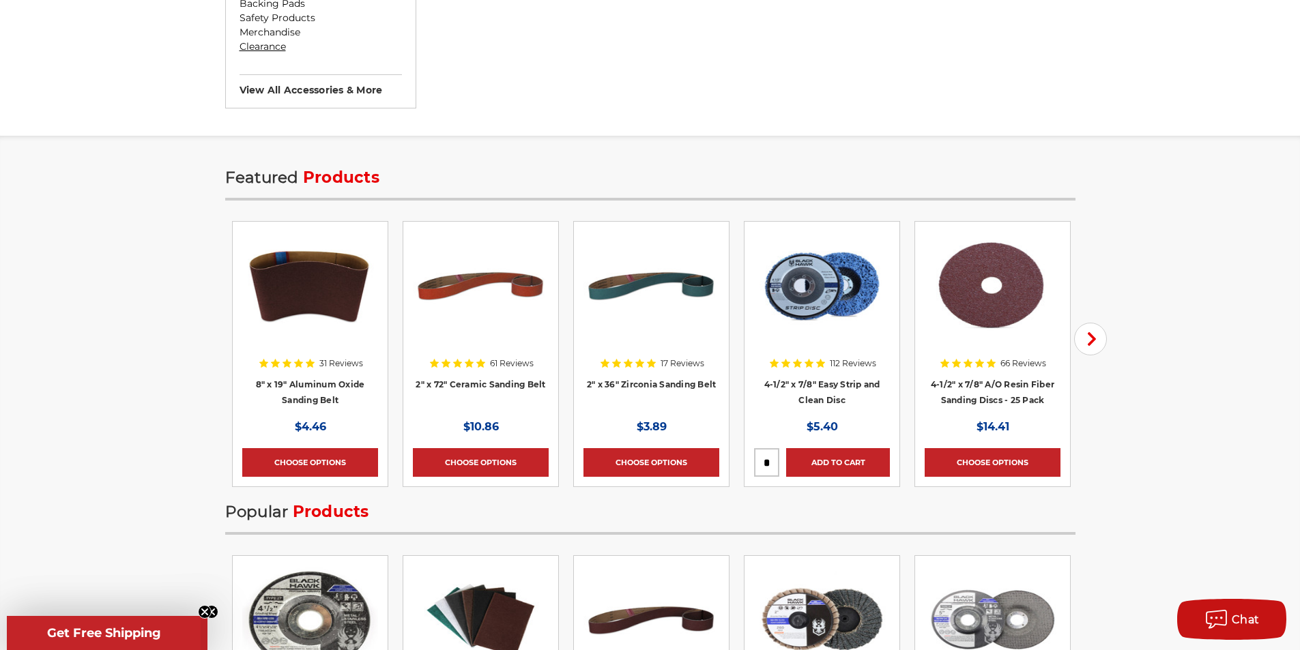
scroll to position [1569, 0]
